Goal: Check status: Check status

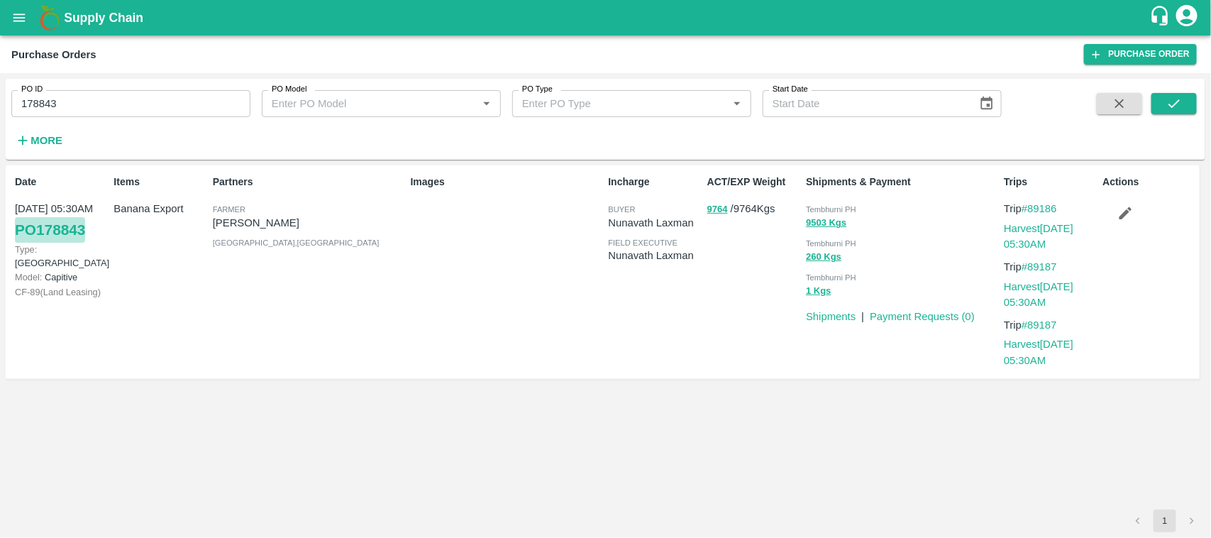
click at [61, 235] on link "PO 178843" at bounding box center [50, 230] width 70 height 26
click at [97, 97] on input "178843" at bounding box center [130, 103] width 239 height 27
type input "178482"
click at [1189, 98] on button "submit" at bounding box center [1174, 103] width 45 height 21
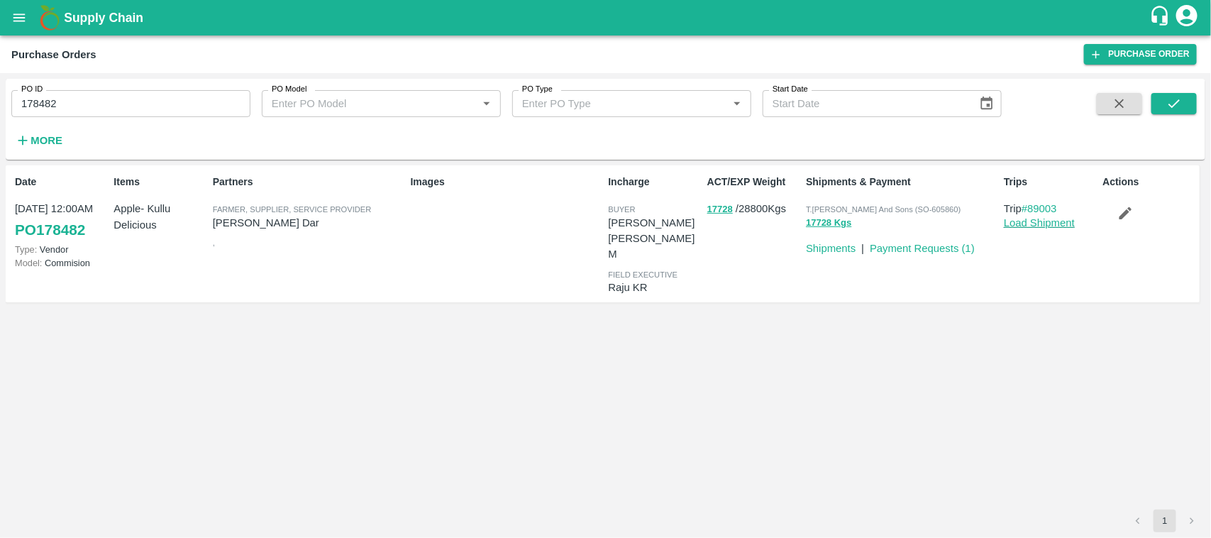
click at [1067, 222] on link "Load Shipment" at bounding box center [1039, 222] width 71 height 11
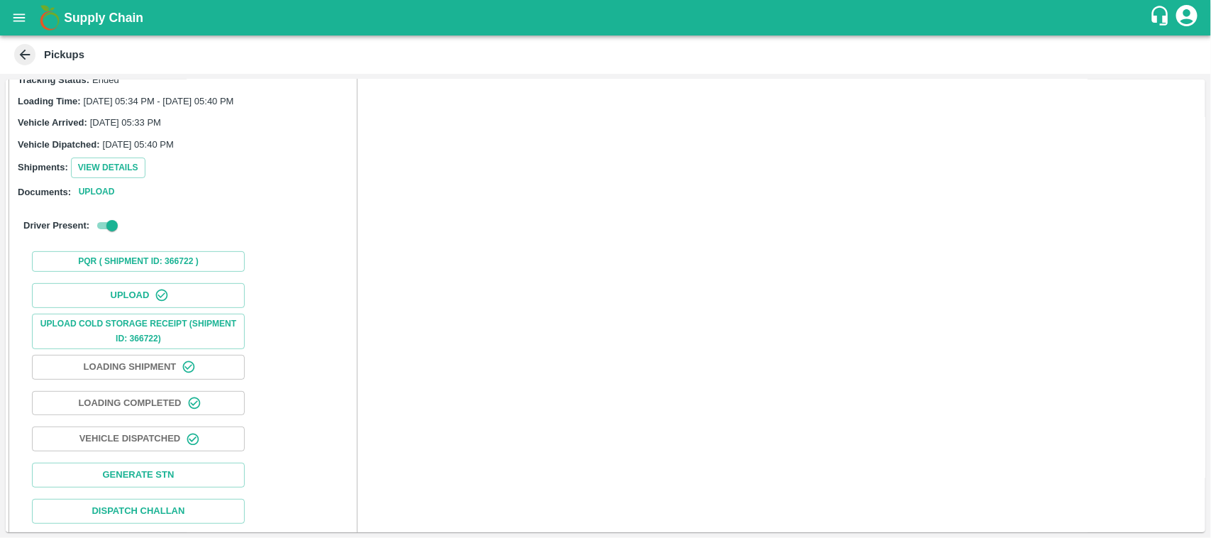
scroll to position [145, 0]
click at [157, 435] on button "Vehicle Dispatched" at bounding box center [138, 436] width 213 height 25
